Goal: Information Seeking & Learning: Learn about a topic

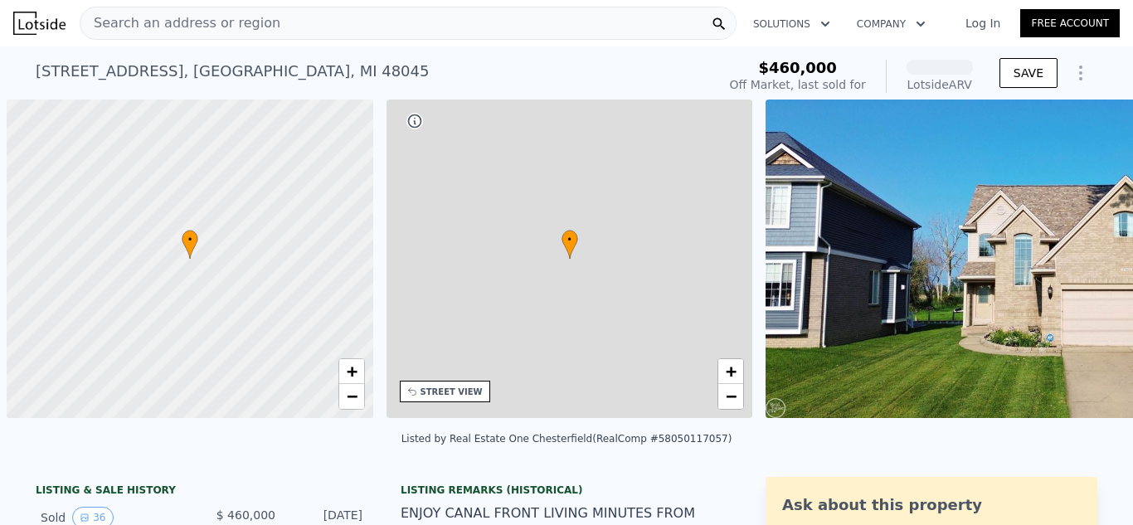
scroll to position [0, 7]
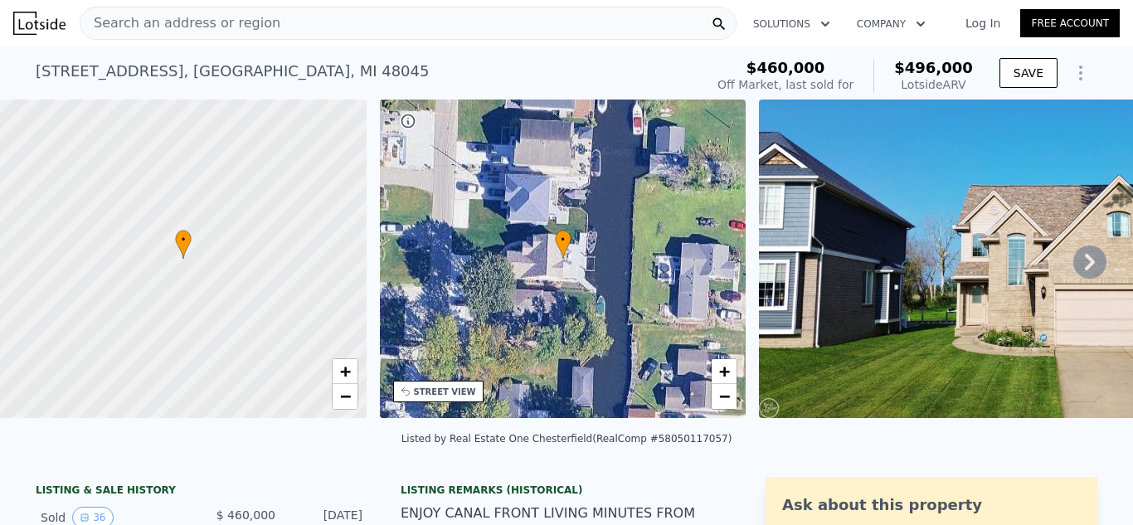
click at [1074, 268] on icon at bounding box center [1089, 261] width 33 height 33
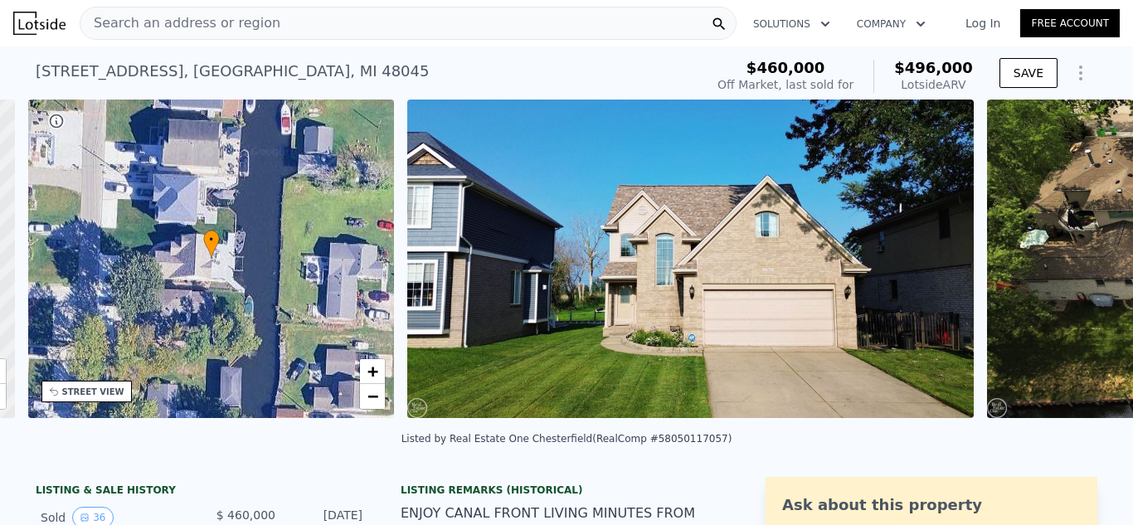
scroll to position [0, 386]
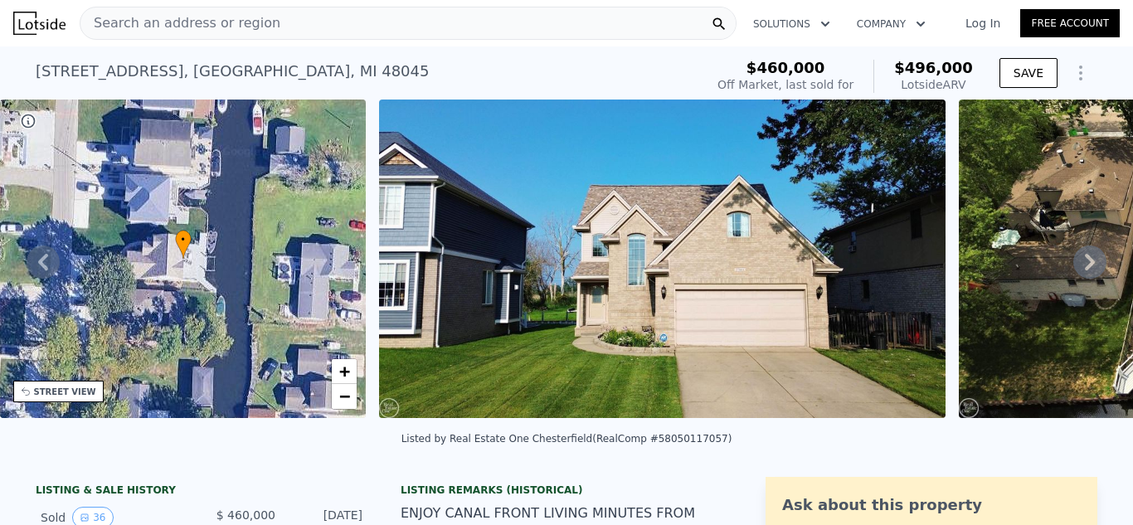
click at [1074, 268] on icon at bounding box center [1089, 261] width 33 height 33
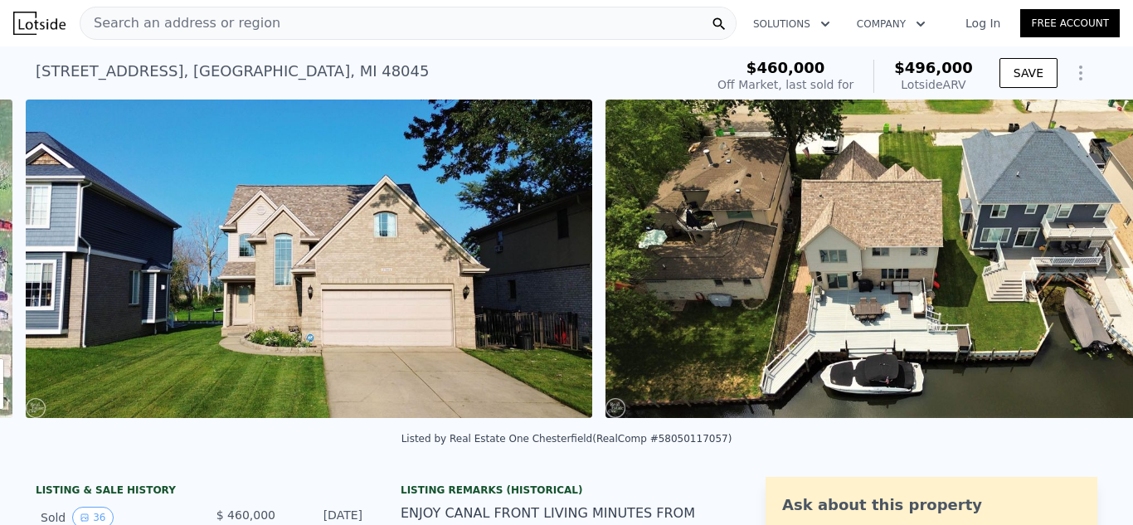
scroll to position [0, 759]
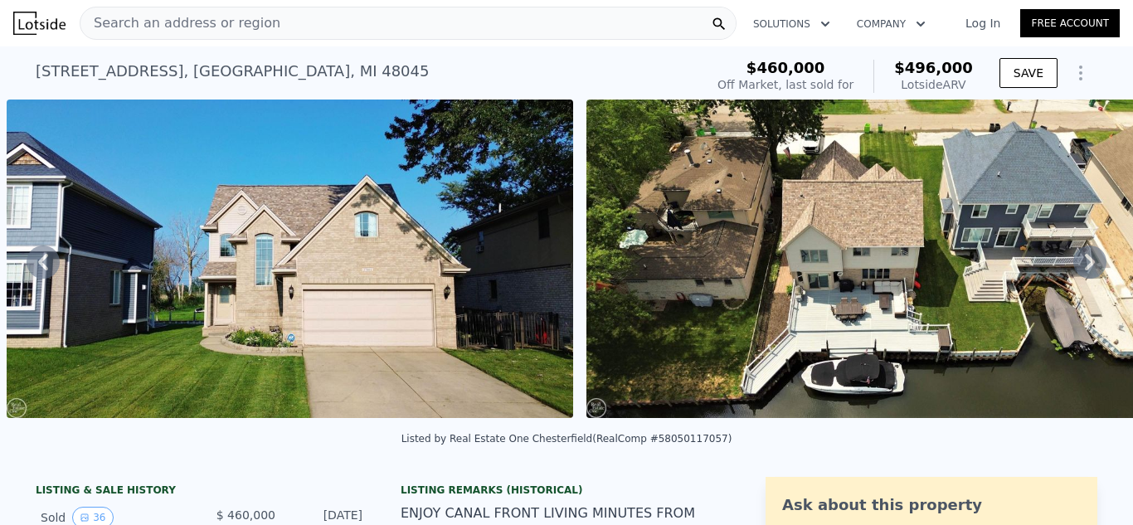
click at [32, 270] on icon at bounding box center [43, 261] width 33 height 33
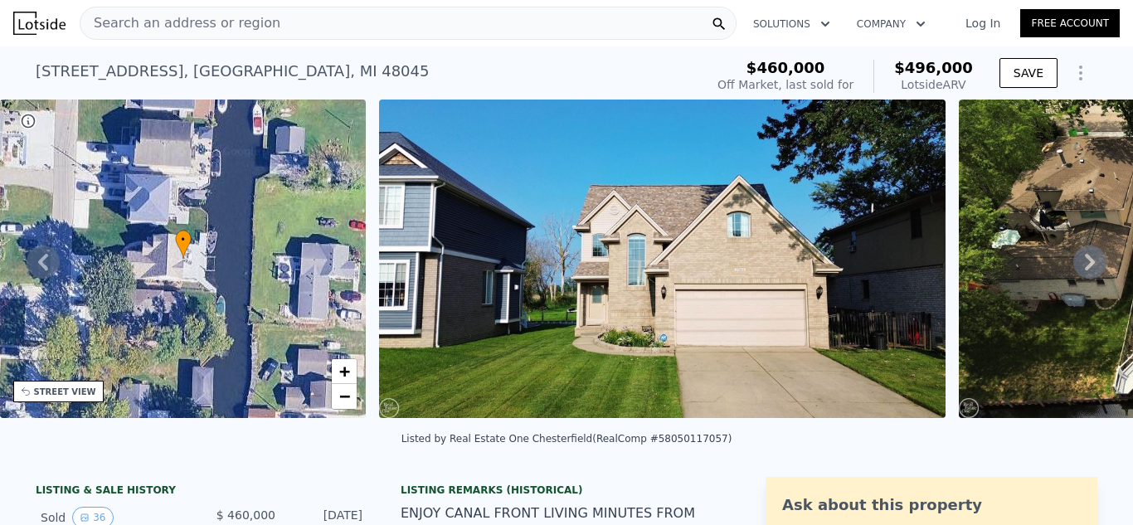
click at [32, 270] on icon at bounding box center [43, 261] width 33 height 33
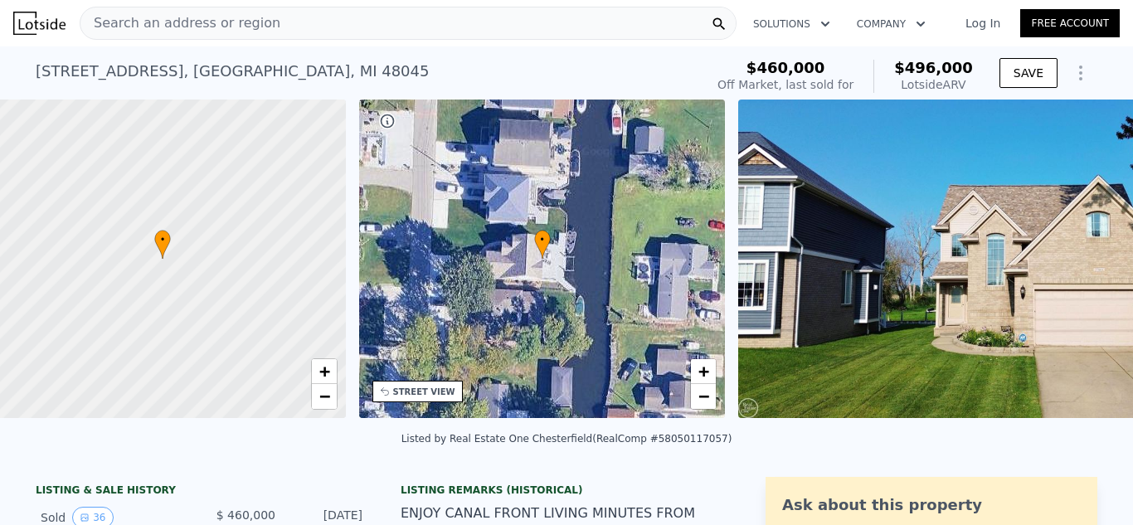
scroll to position [0, 7]
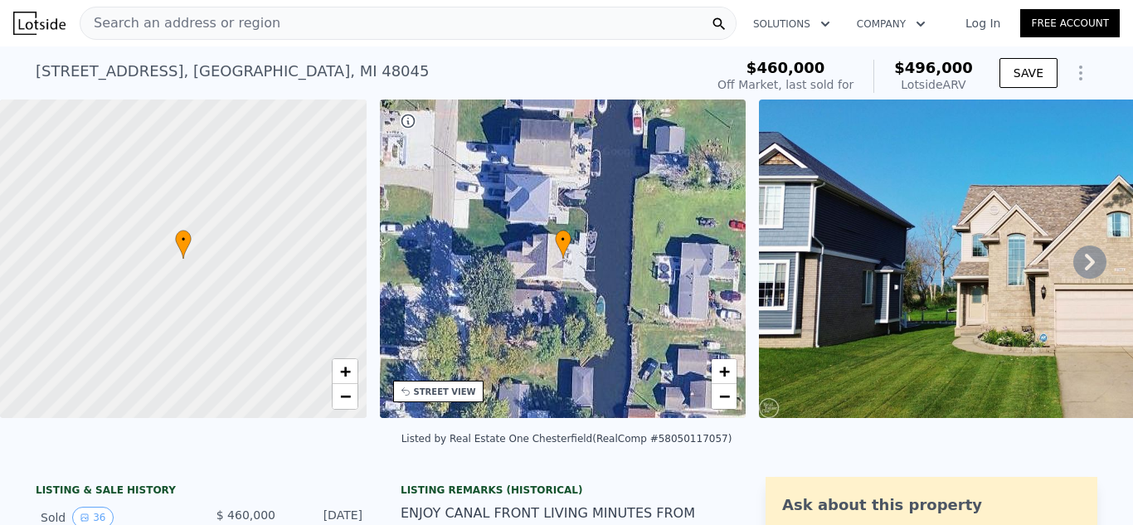
click at [901, 245] on img at bounding box center [1042, 259] width 566 height 318
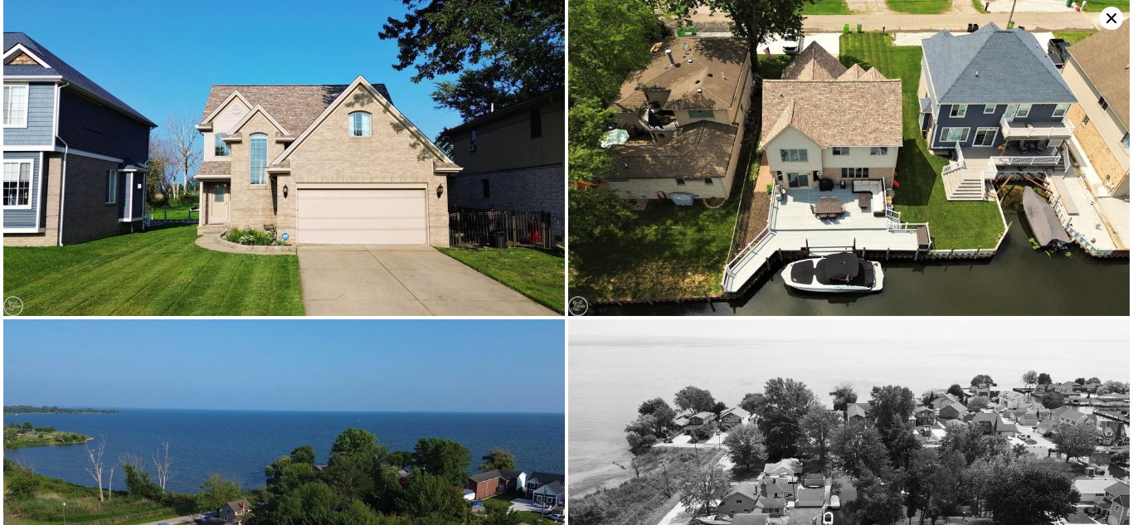
click at [433, 159] on img at bounding box center [283, 158] width 561 height 316
click at [659, 139] on img at bounding box center [848, 158] width 561 height 316
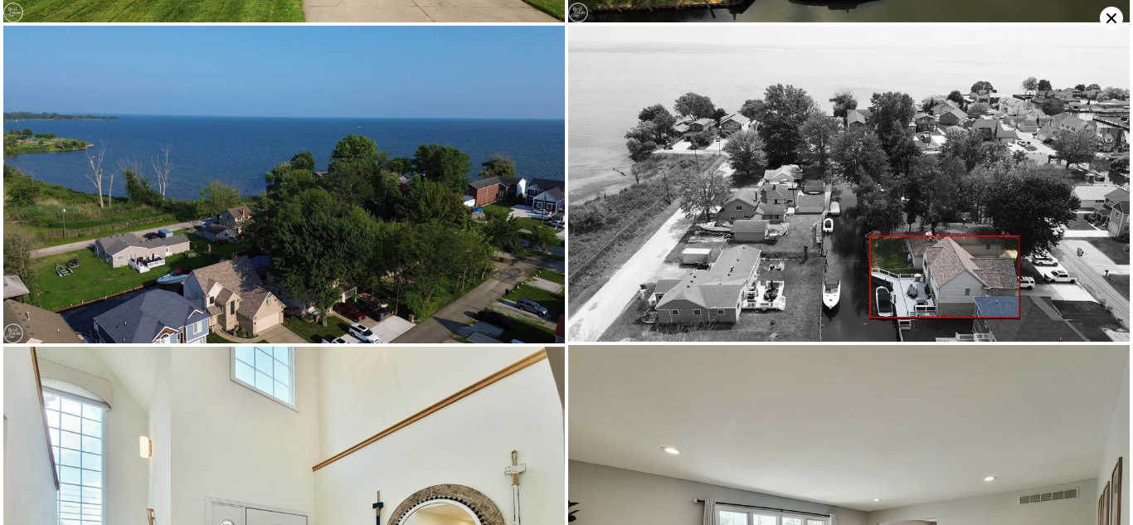
scroll to position [316, 0]
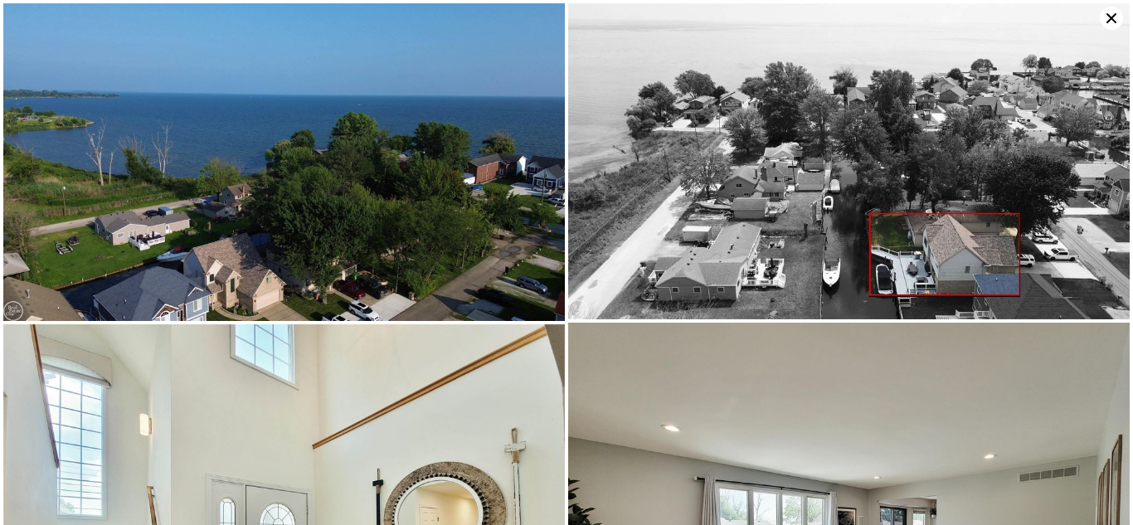
click at [659, 139] on img at bounding box center [848, 161] width 561 height 316
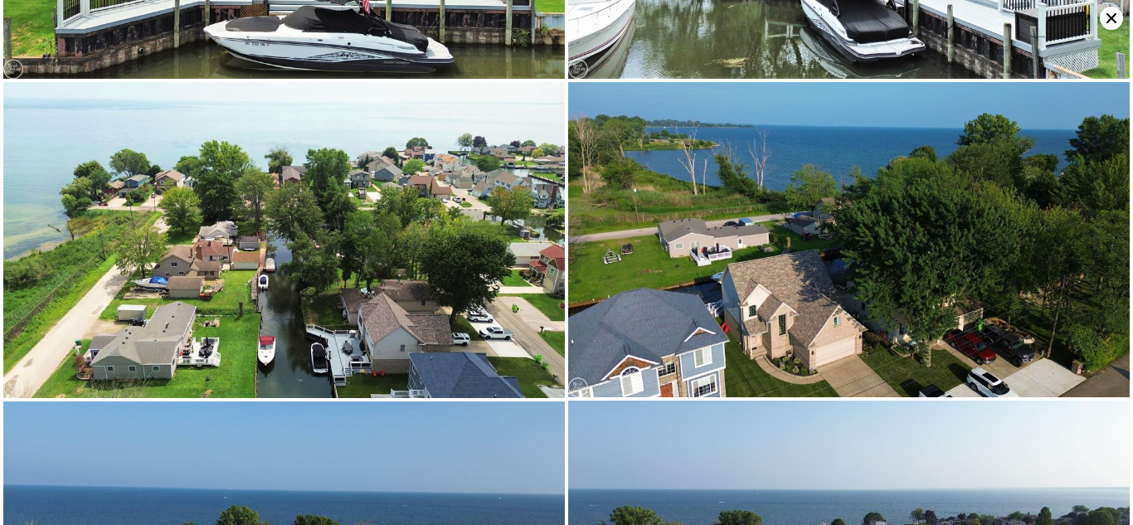
scroll to position [6403, 0]
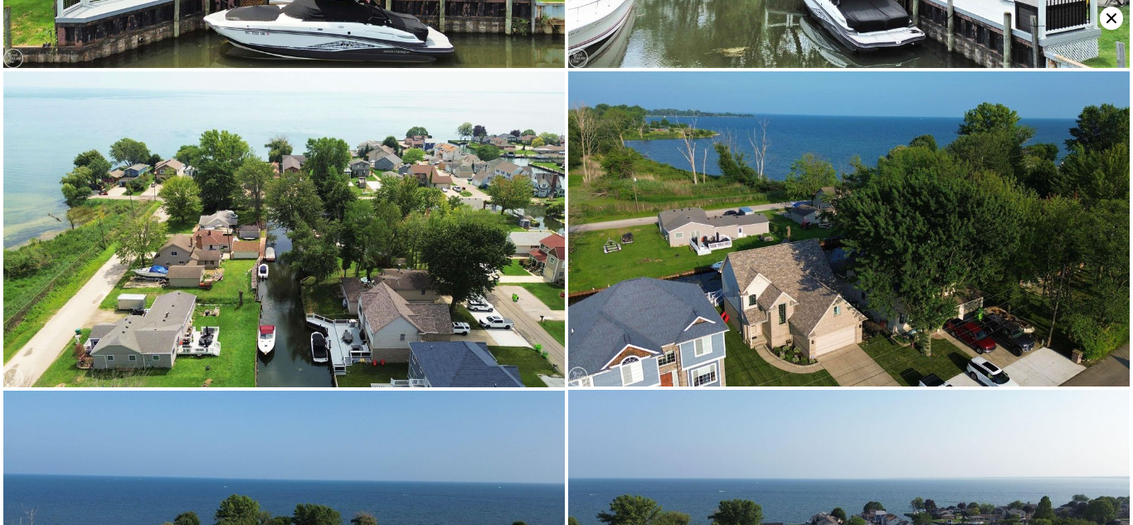
click at [357, 148] on img at bounding box center [283, 229] width 561 height 316
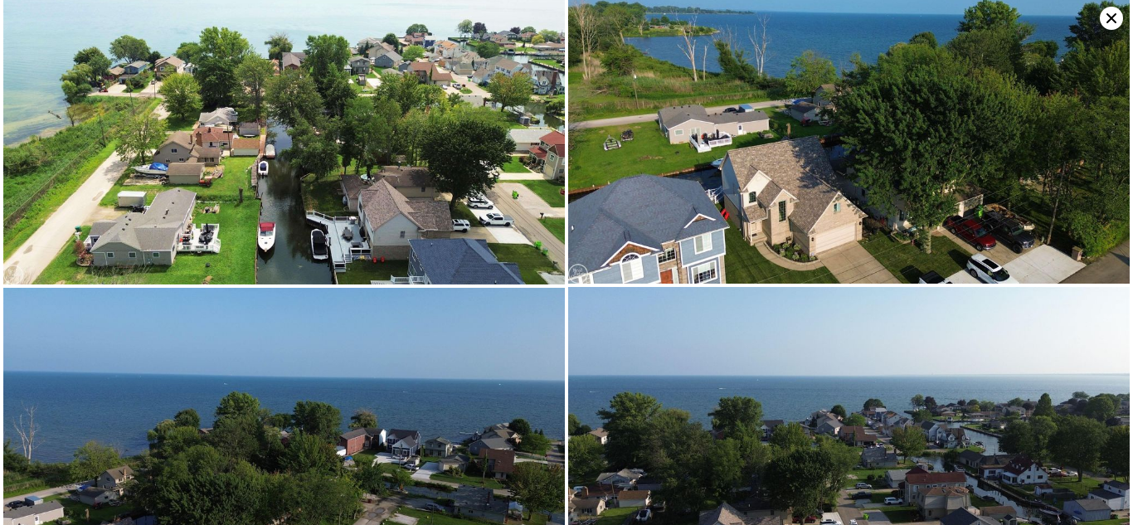
click at [303, 365] on img at bounding box center [283, 446] width 561 height 316
click at [383, 402] on img at bounding box center [283, 446] width 561 height 316
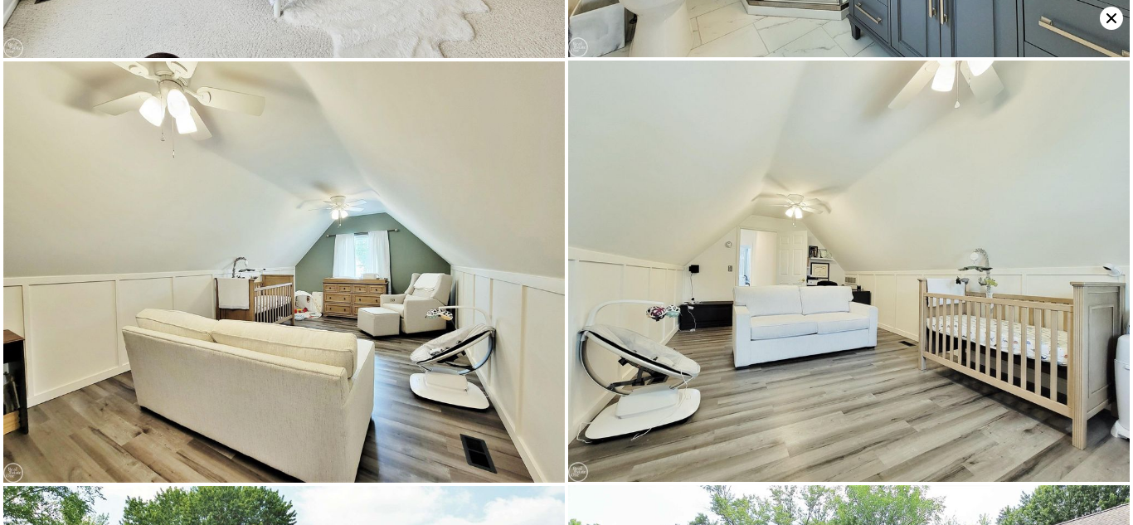
scroll to position [5669, 0]
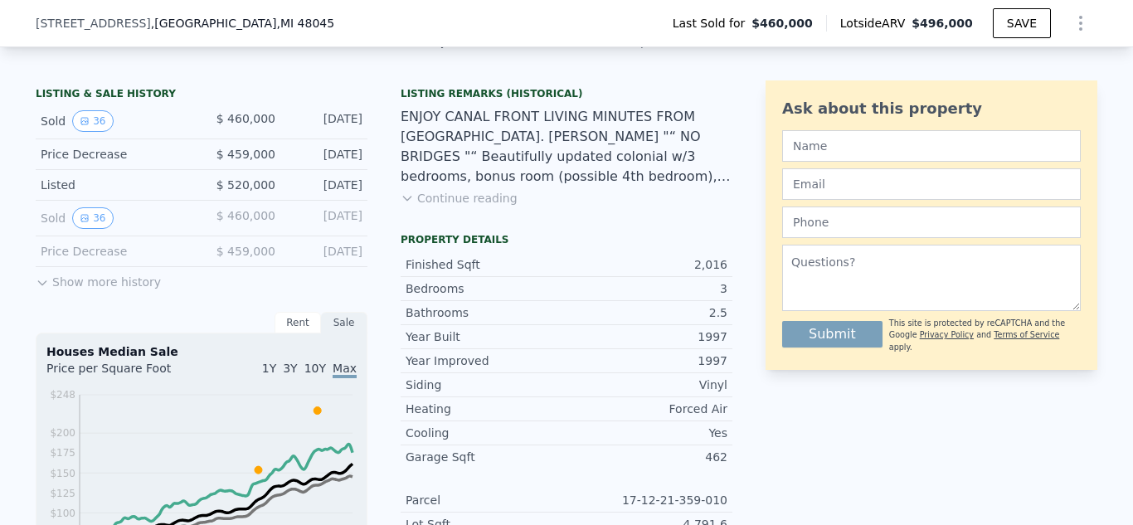
scroll to position [415, 0]
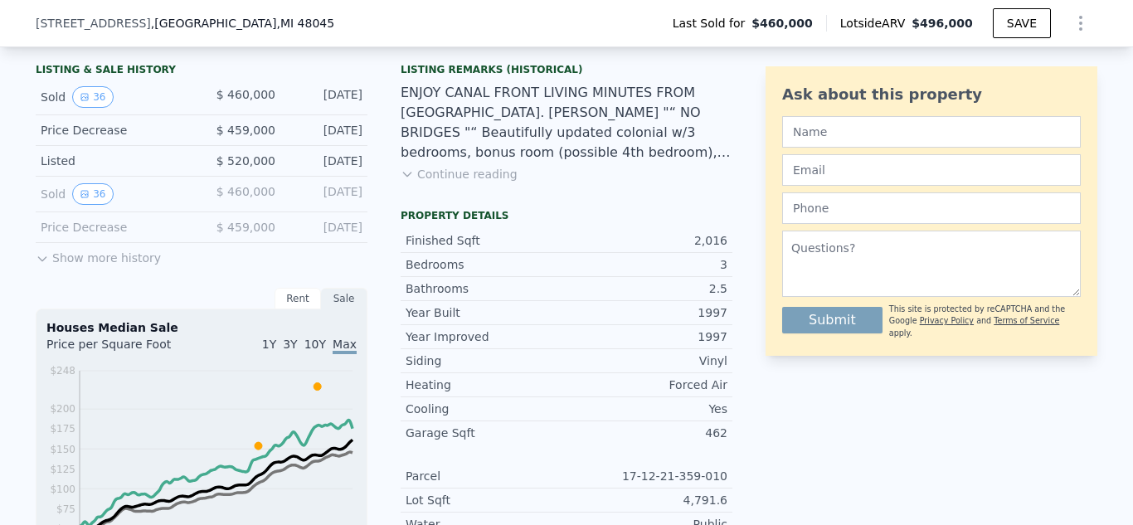
click at [71, 266] on button "Show more history" at bounding box center [98, 254] width 125 height 23
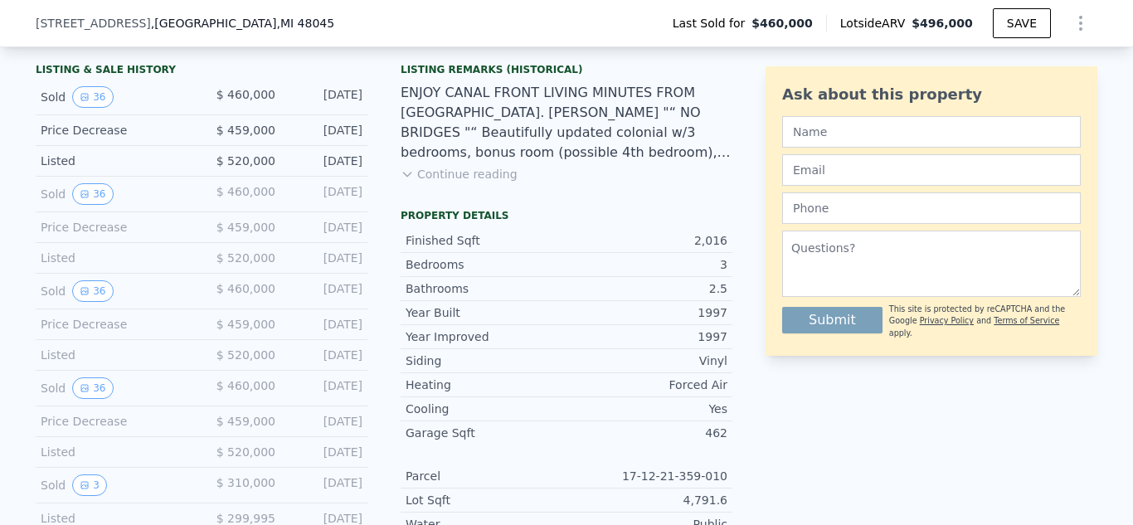
click at [204, 333] on div "$ 459,000" at bounding box center [239, 324] width 74 height 17
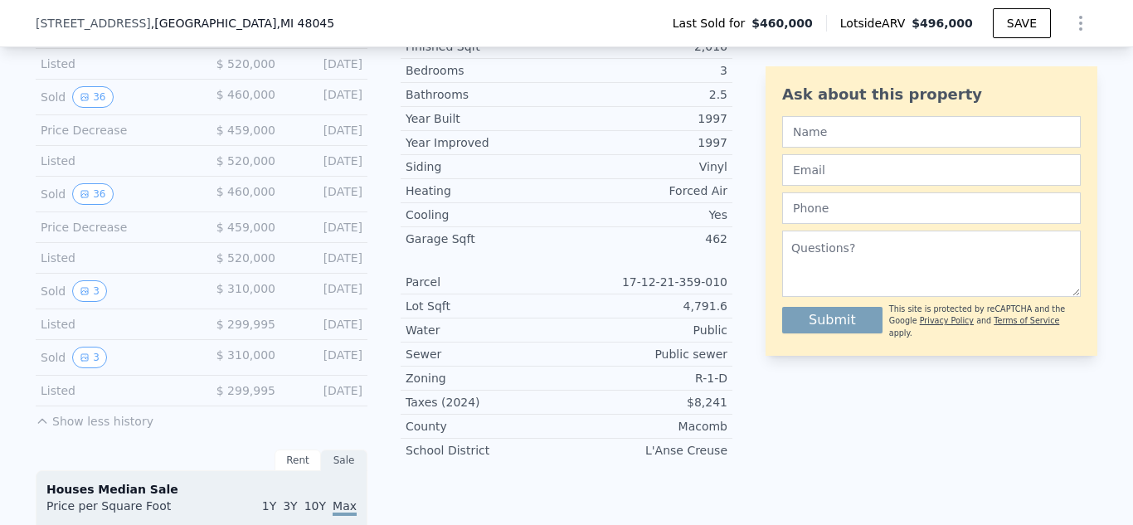
scroll to position [614, 0]
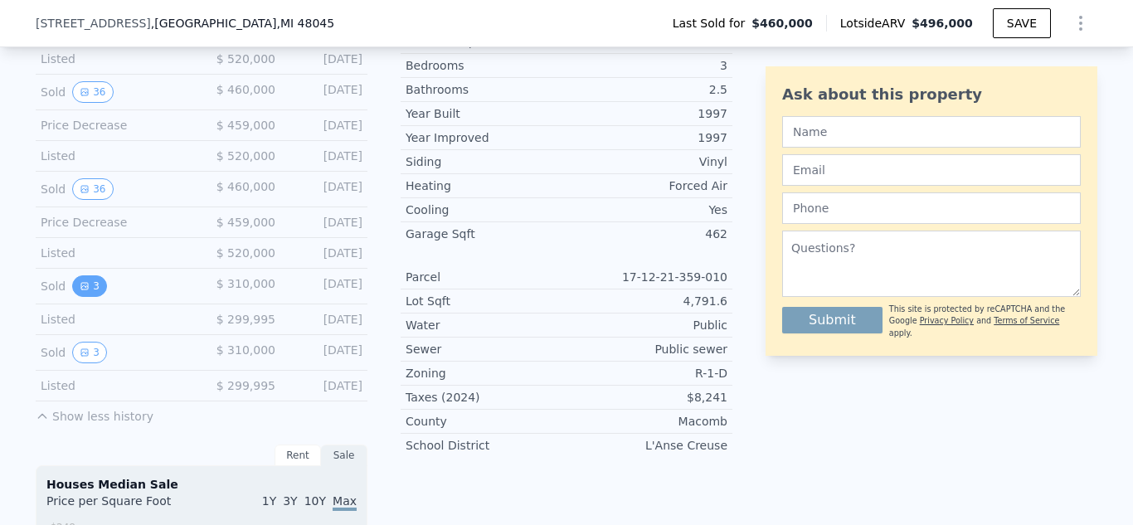
click at [89, 293] on button "3" at bounding box center [89, 286] width 35 height 22
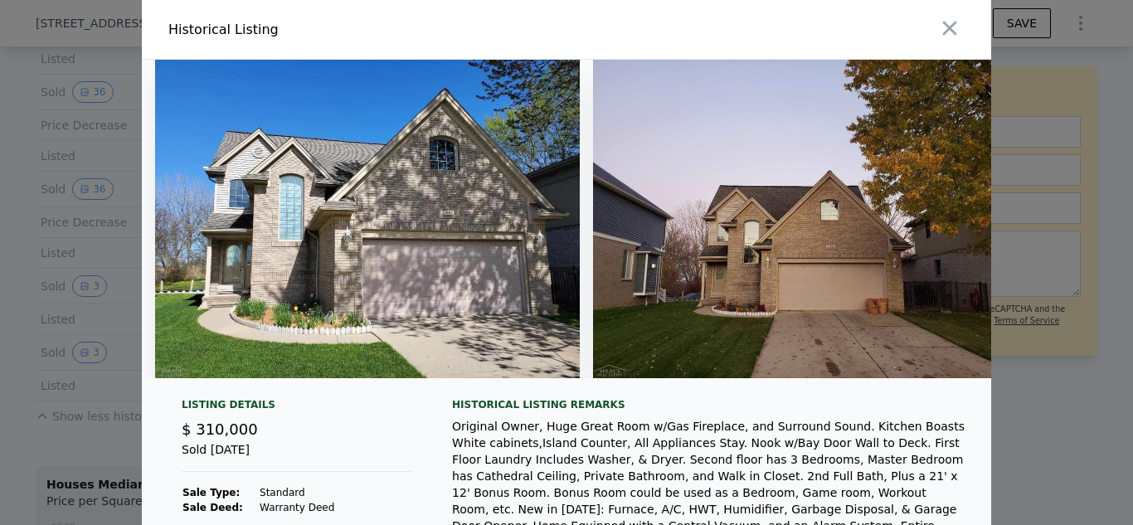
scroll to position [0, 491]
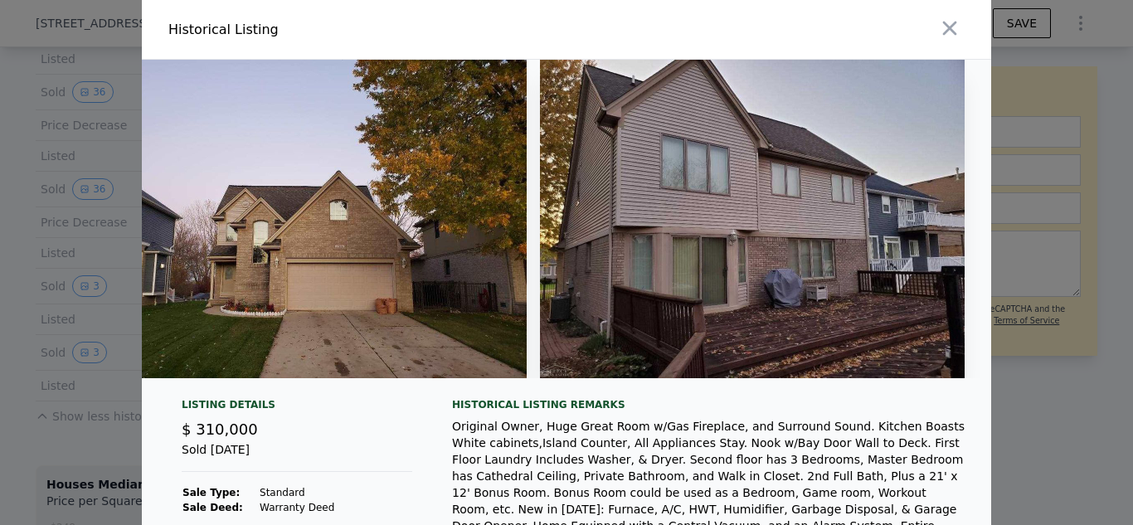
click at [17, 298] on div at bounding box center [566, 262] width 1133 height 525
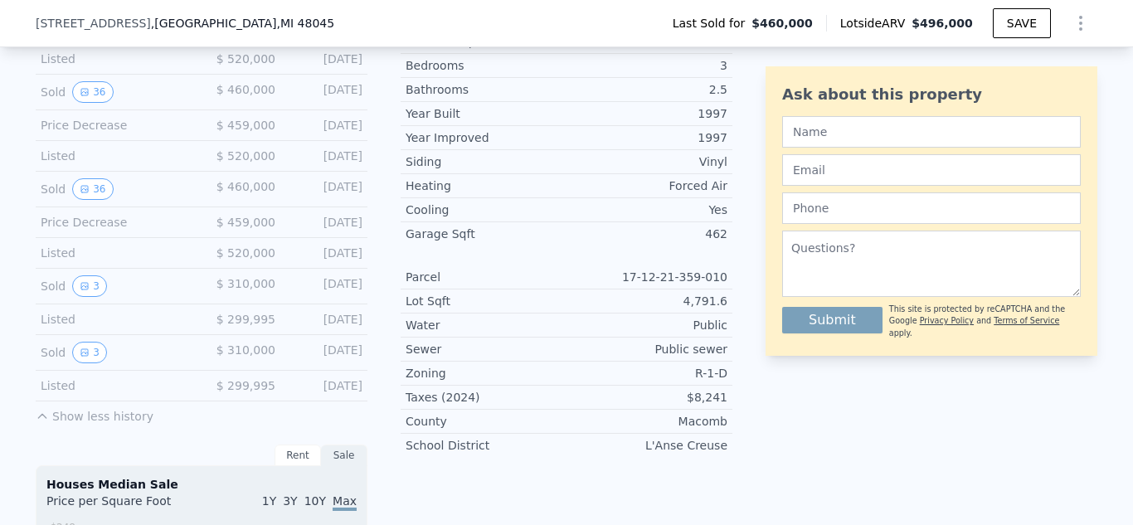
click at [0, 385] on div "LISTING & SALE HISTORY Sold 36 $ 460,000 [DATE] Price Decrease $ 459,000 [DATE]…" at bounding box center [566, 482] width 1133 height 1276
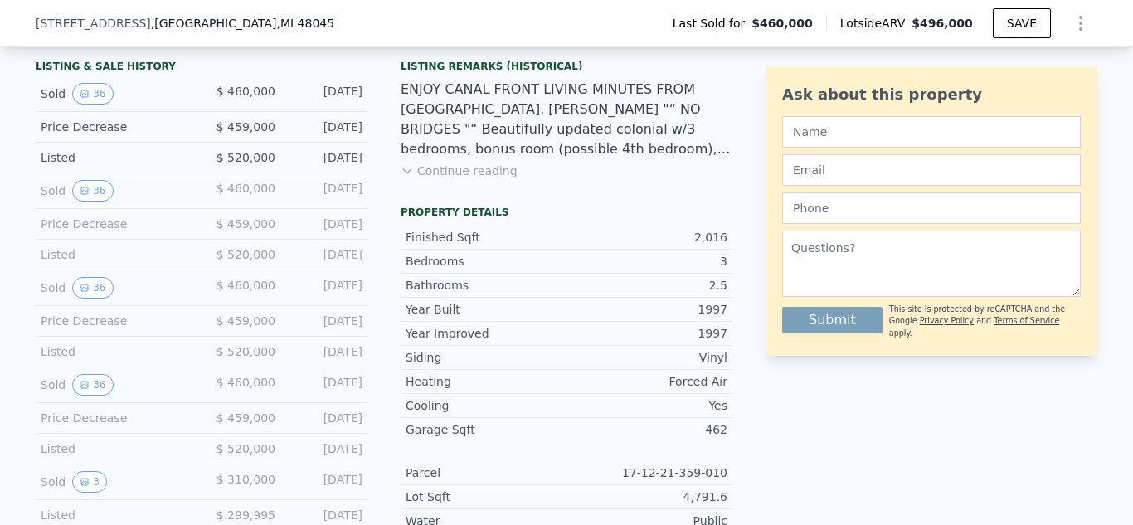
scroll to position [415, 0]
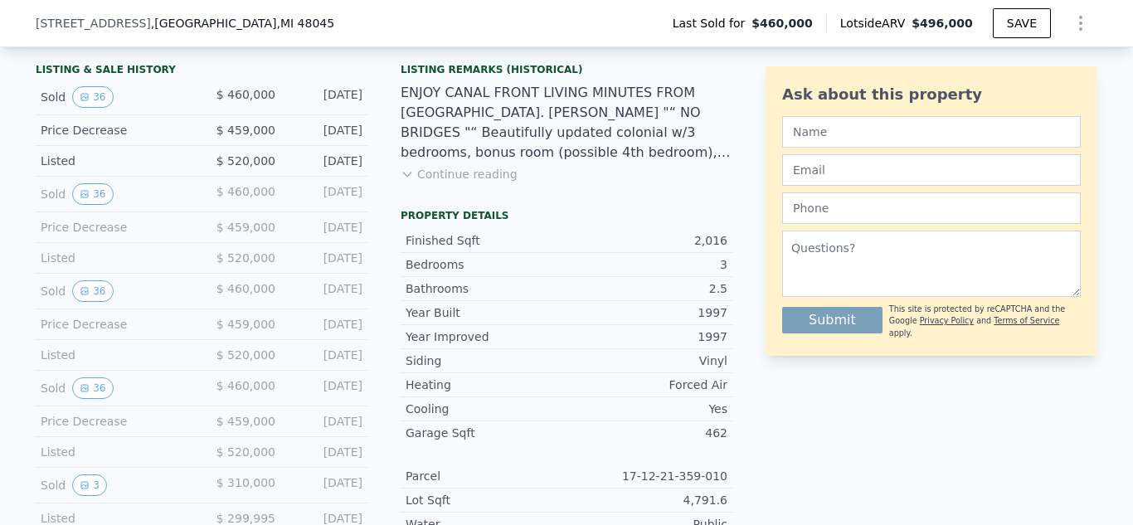
click at [478, 182] on button "Continue reading" at bounding box center [459, 174] width 117 height 17
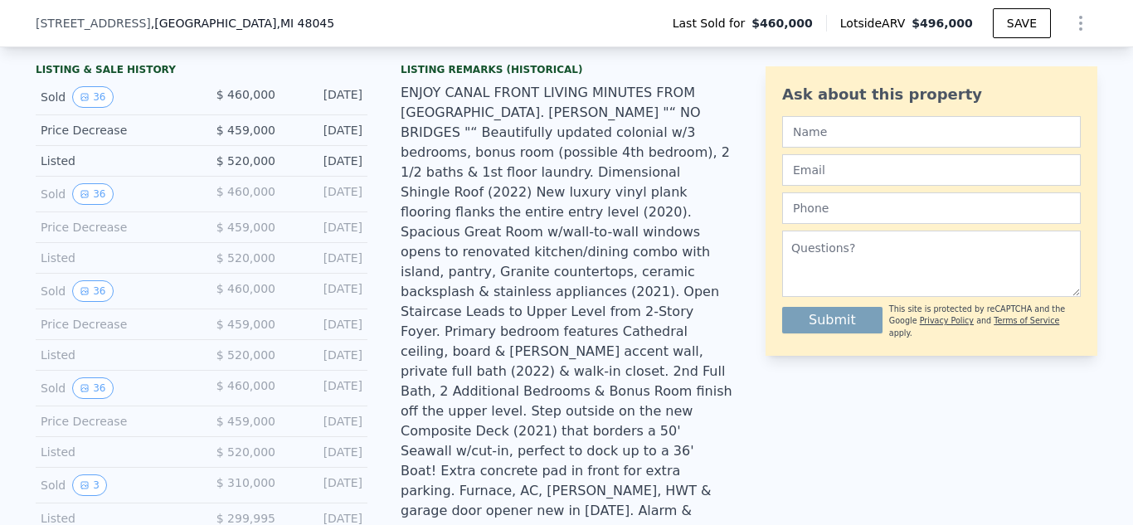
click at [498, 231] on div "ENJOY CANAL FRONT LIVING MINUTES FROM [GEOGRAPHIC_DATA]. [PERSON_NAME] "“ NO BR…" at bounding box center [567, 322] width 332 height 478
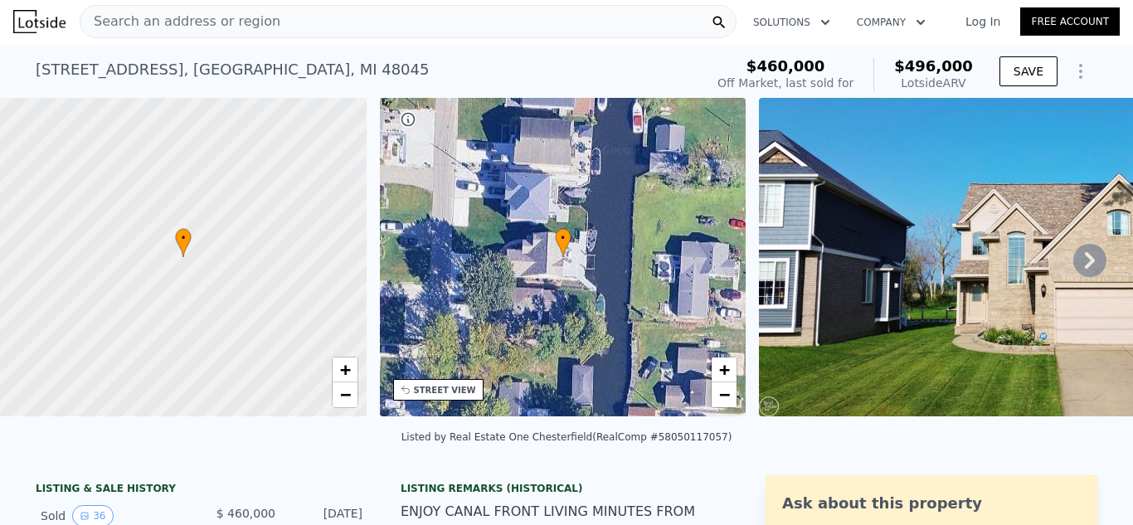
scroll to position [0, 0]
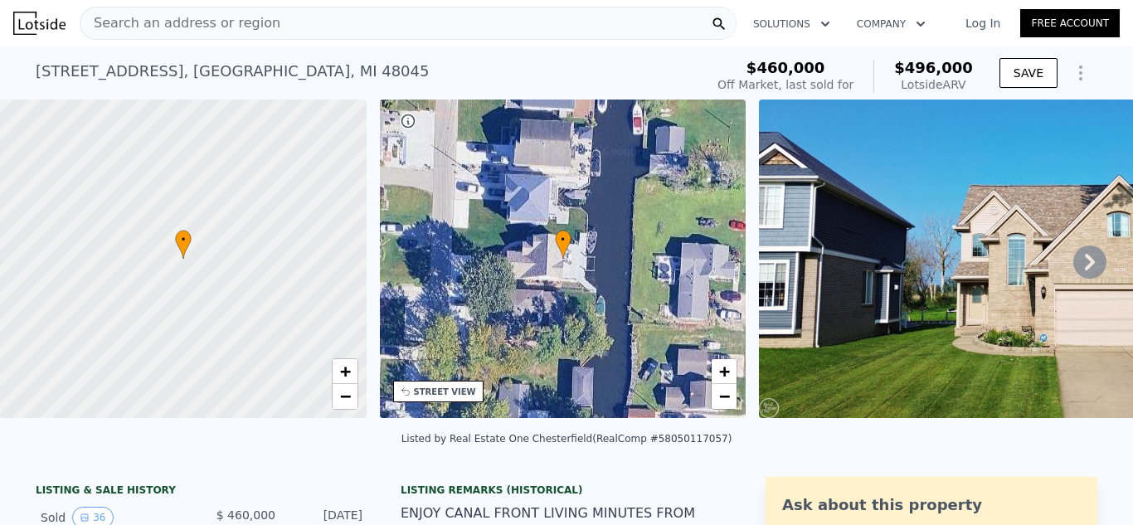
click at [630, 246] on div "• + −" at bounding box center [563, 259] width 367 height 318
click at [969, 289] on img at bounding box center [1042, 259] width 566 height 318
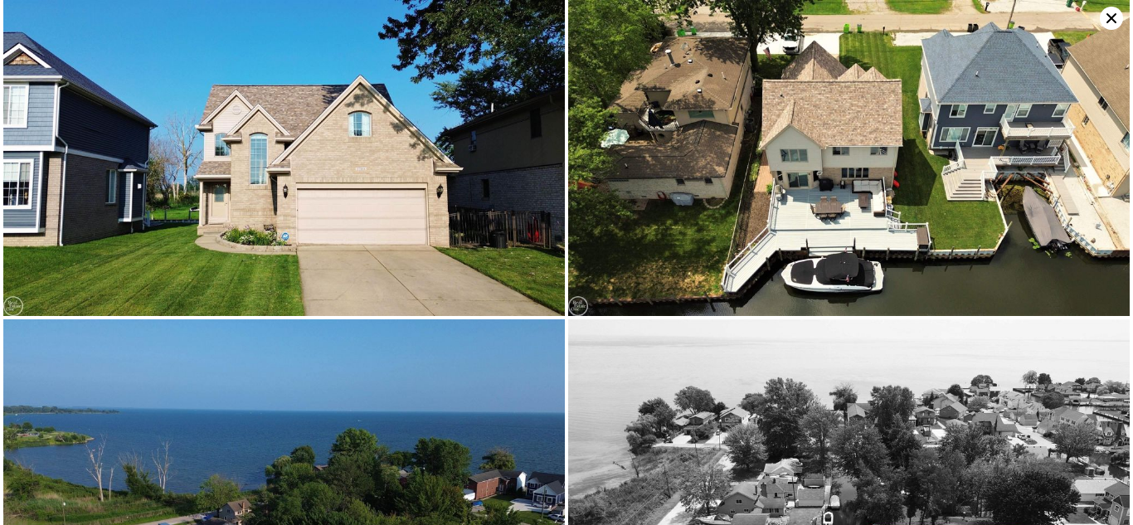
scroll to position [33, 0]
click at [444, 378] on img at bounding box center [283, 478] width 561 height 318
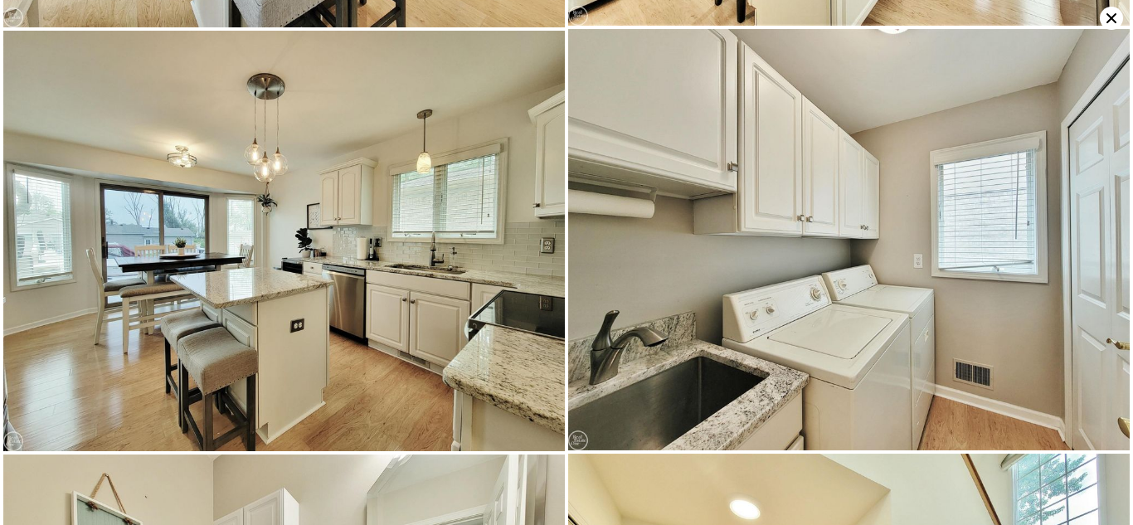
scroll to position [2775, 0]
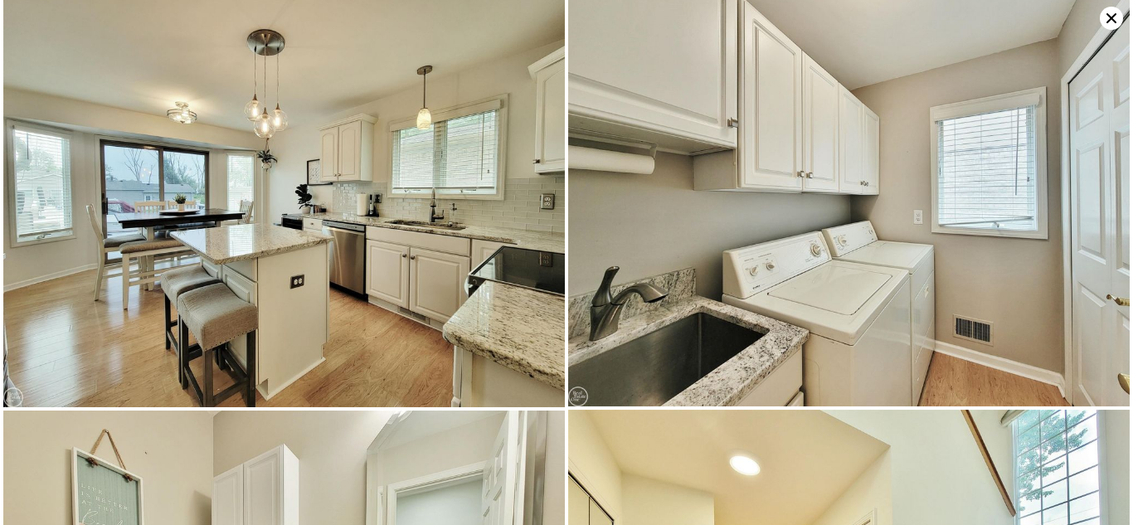
click at [176, 264] on img at bounding box center [283, 197] width 561 height 421
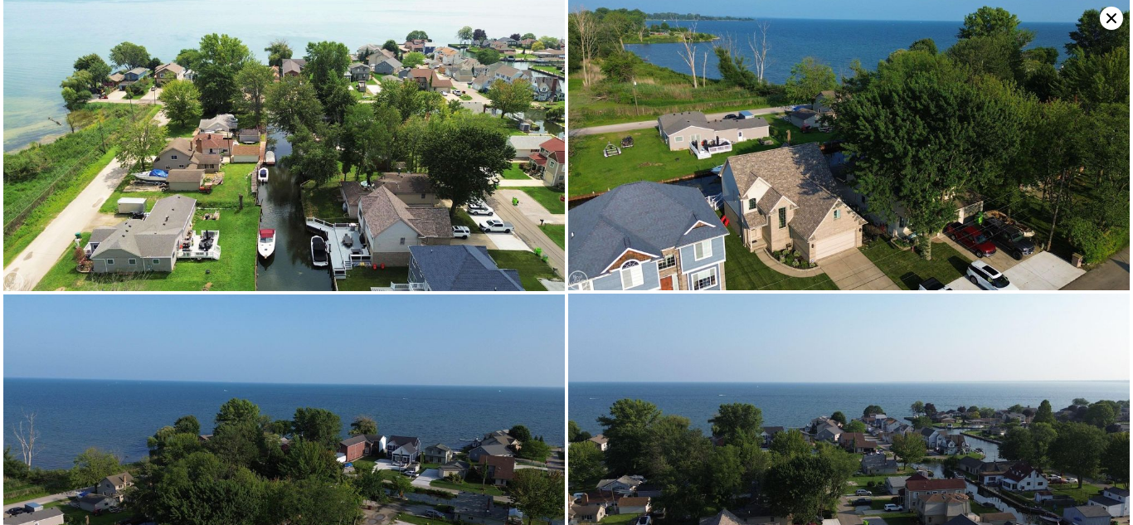
scroll to position [6506, 0]
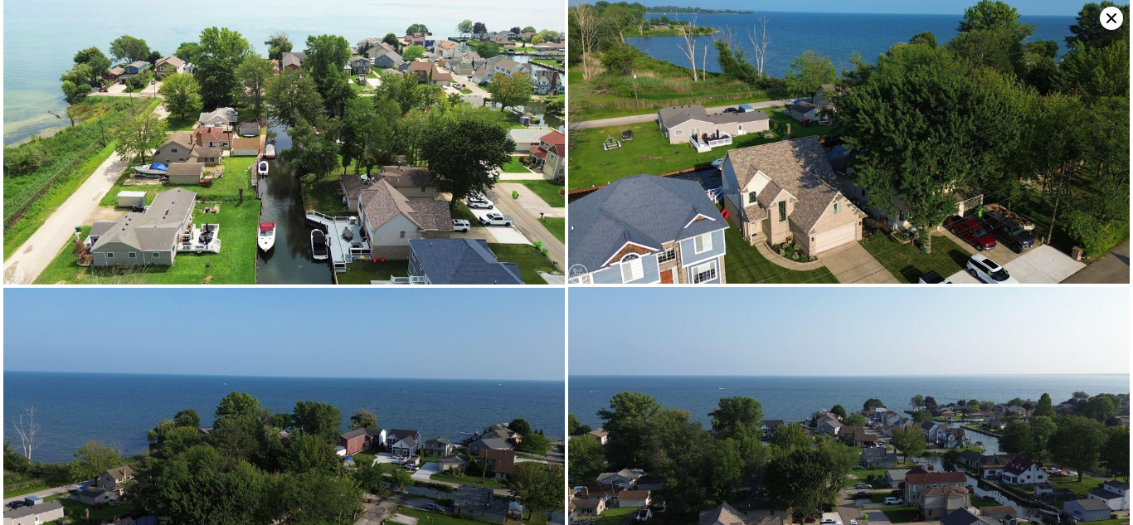
click at [164, 316] on img at bounding box center [283, 446] width 561 height 316
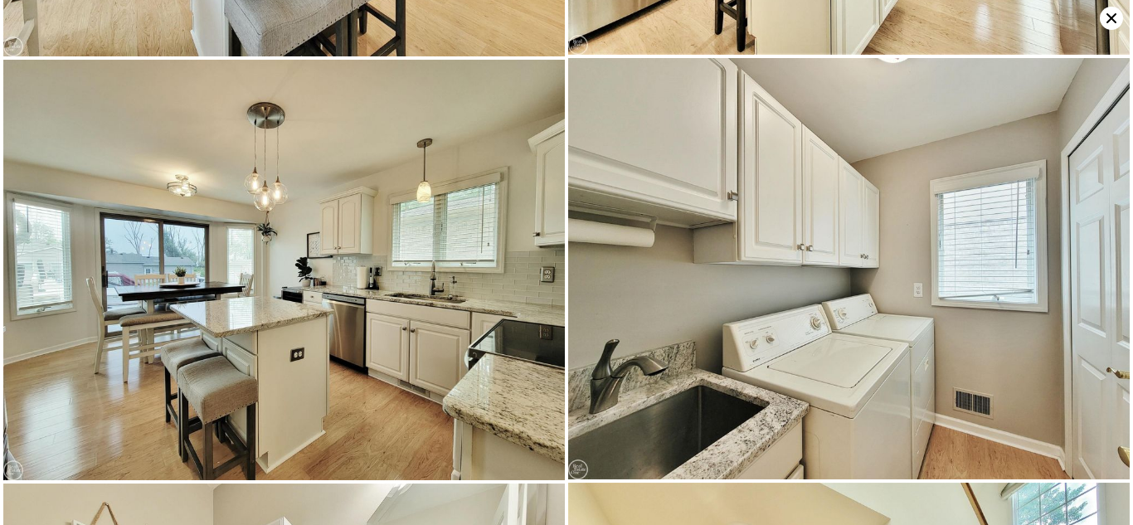
scroll to position [2730, 0]
